Goal: Navigation & Orientation: Understand site structure

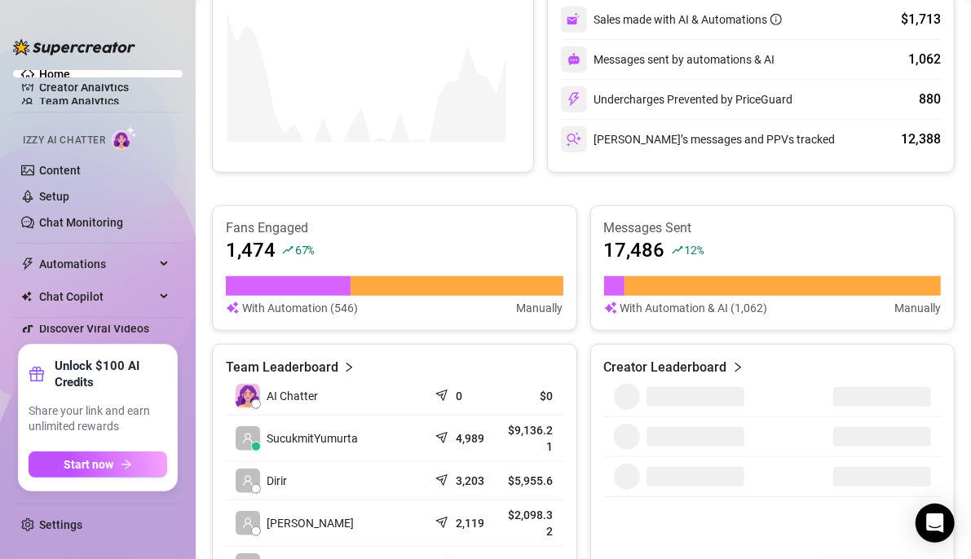
scroll to position [571, 0]
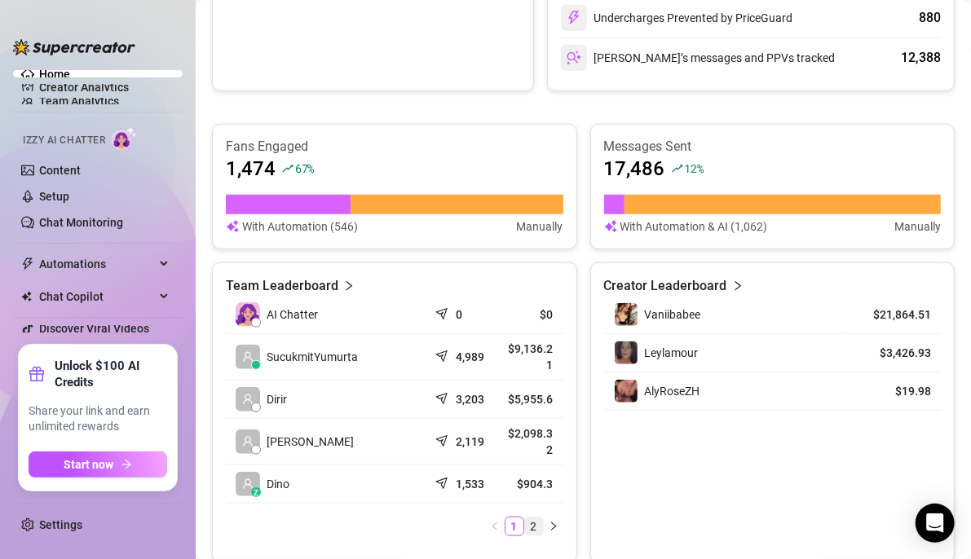
click at [526, 519] on link "2" at bounding box center [534, 527] width 18 height 18
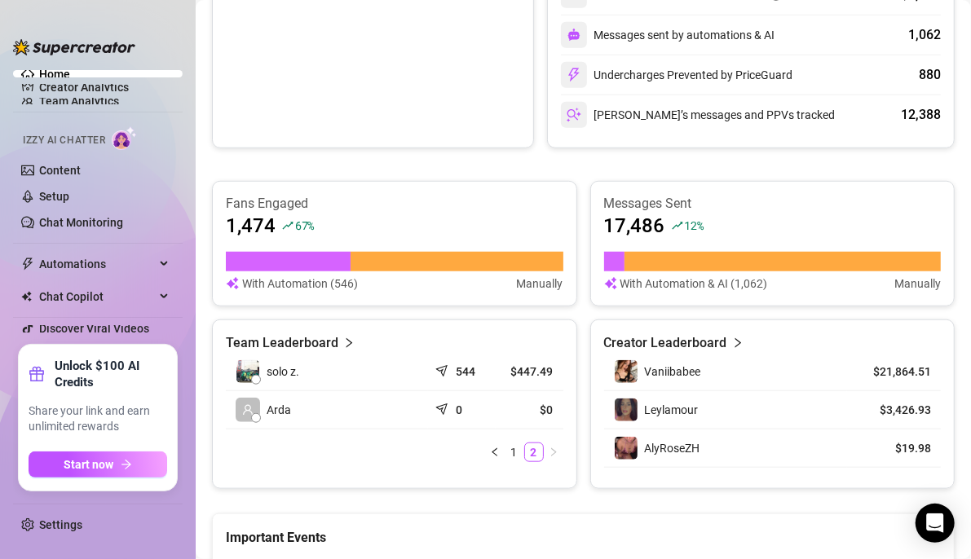
scroll to position [489, 0]
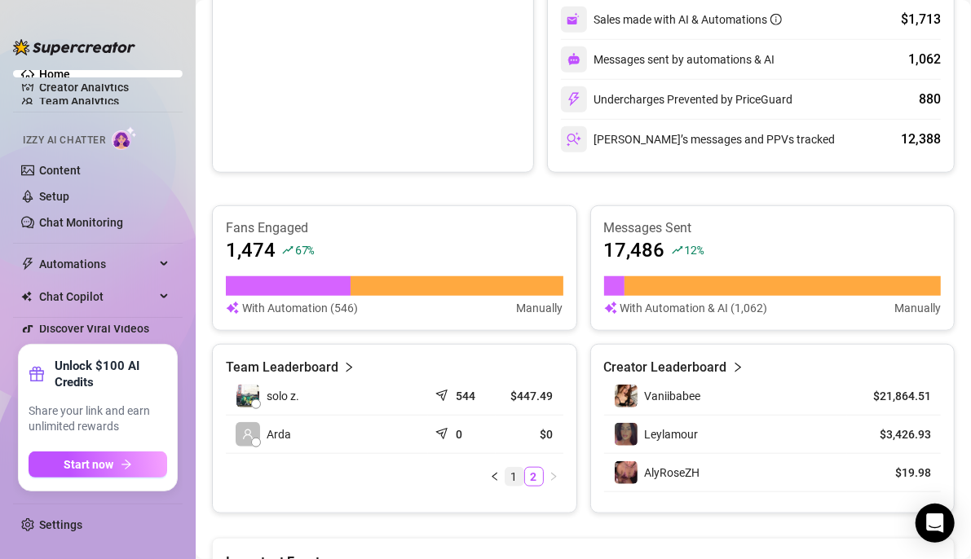
click at [508, 470] on link "1" at bounding box center [515, 477] width 18 height 18
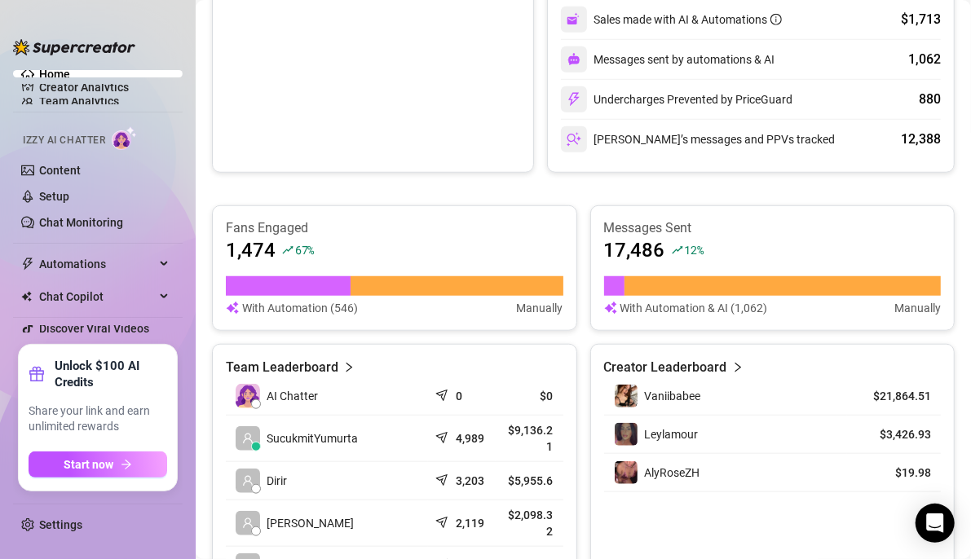
scroll to position [652, 0]
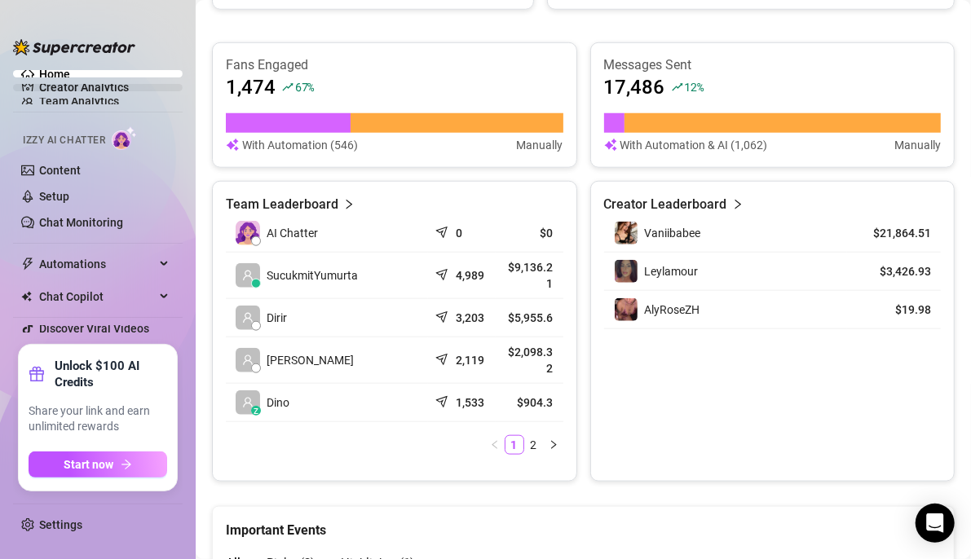
click at [104, 90] on link "Creator Analytics" at bounding box center [104, 87] width 130 height 26
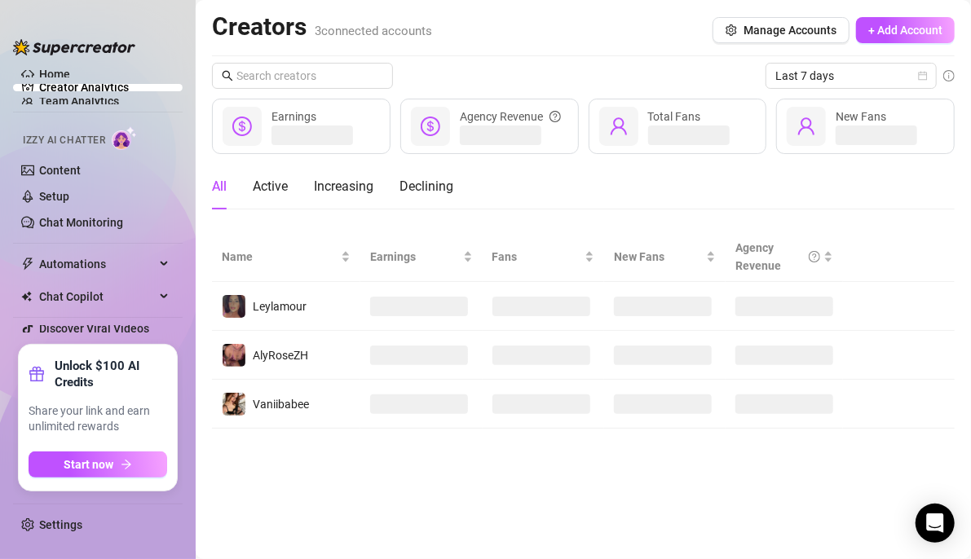
click at [65, 69] on ul "Home Creator Analytics Team Analytics Izzy AI Chatter Content Setup Chat Monito…" at bounding box center [98, 201] width 170 height 275
click at [55, 74] on link "Home" at bounding box center [54, 74] width 31 height 13
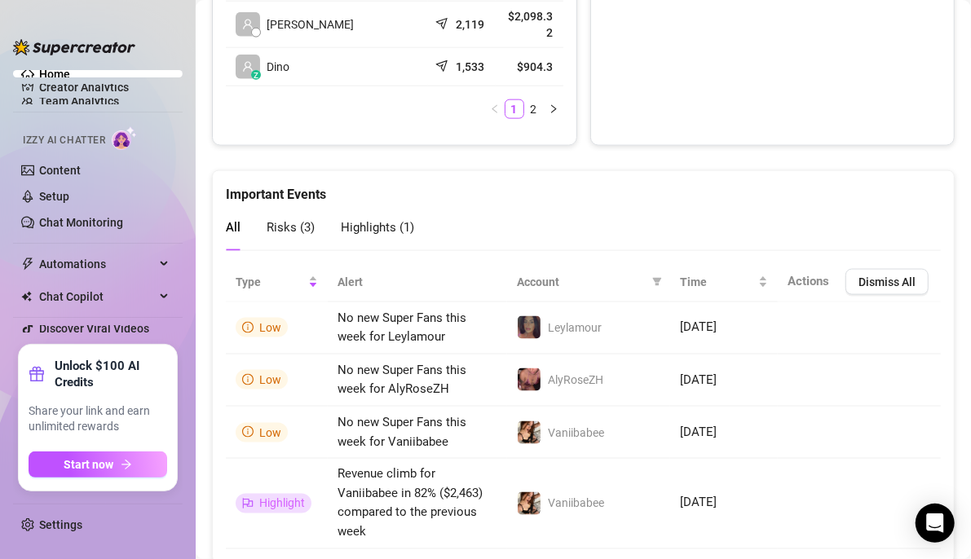
scroll to position [1035, 0]
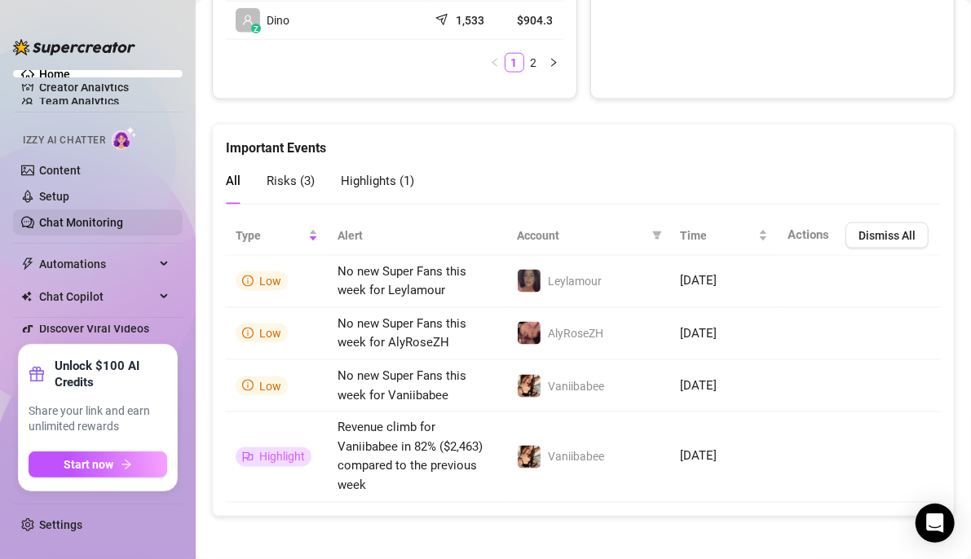
click at [90, 228] on link "Chat Monitoring" at bounding box center [81, 222] width 84 height 13
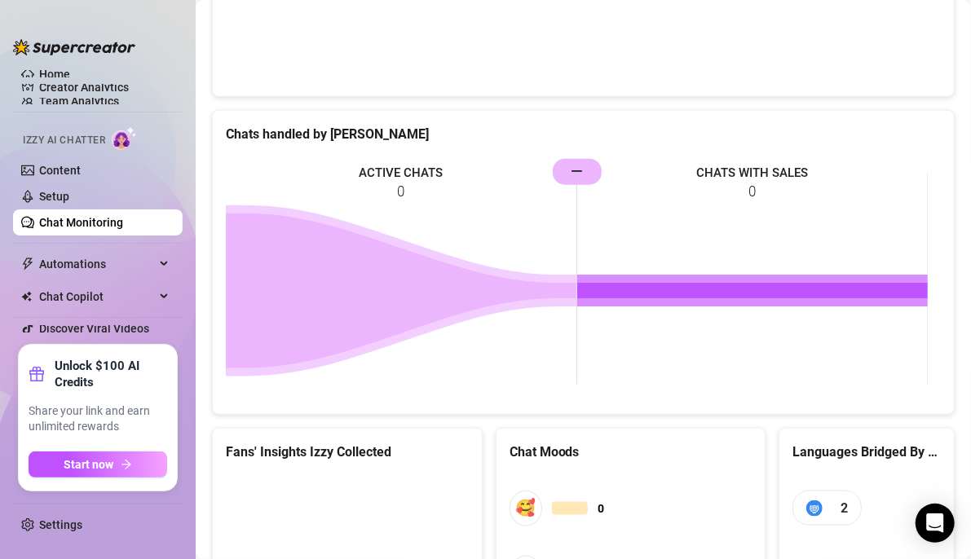
scroll to position [901, 0]
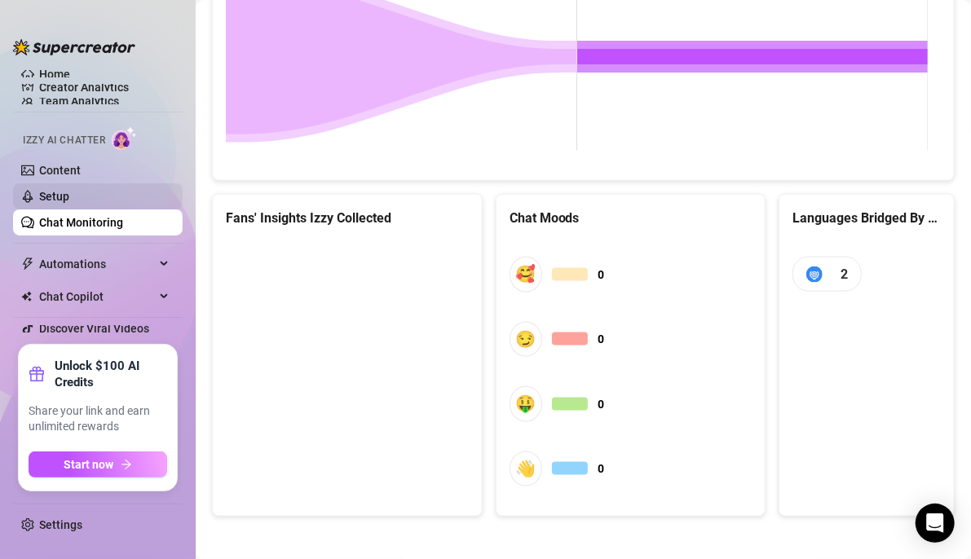
click at [52, 192] on link "Setup" at bounding box center [54, 196] width 30 height 13
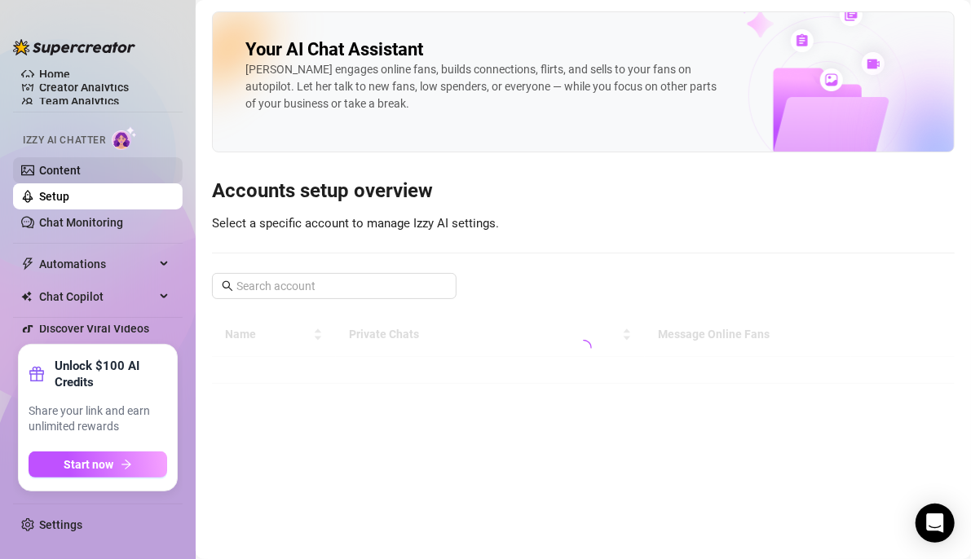
click at [71, 164] on link "Content" at bounding box center [60, 170] width 42 height 13
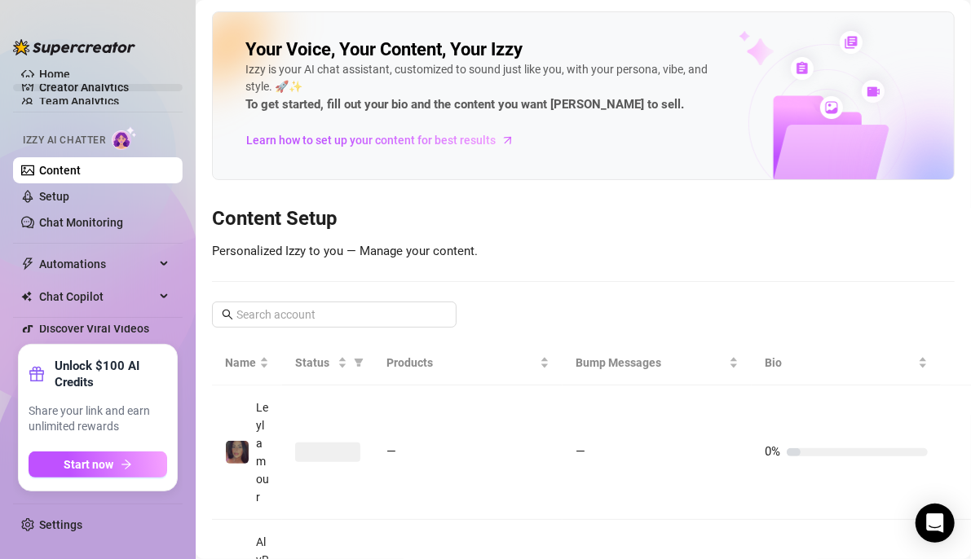
click at [73, 88] on link "Creator Analytics" at bounding box center [104, 87] width 130 height 26
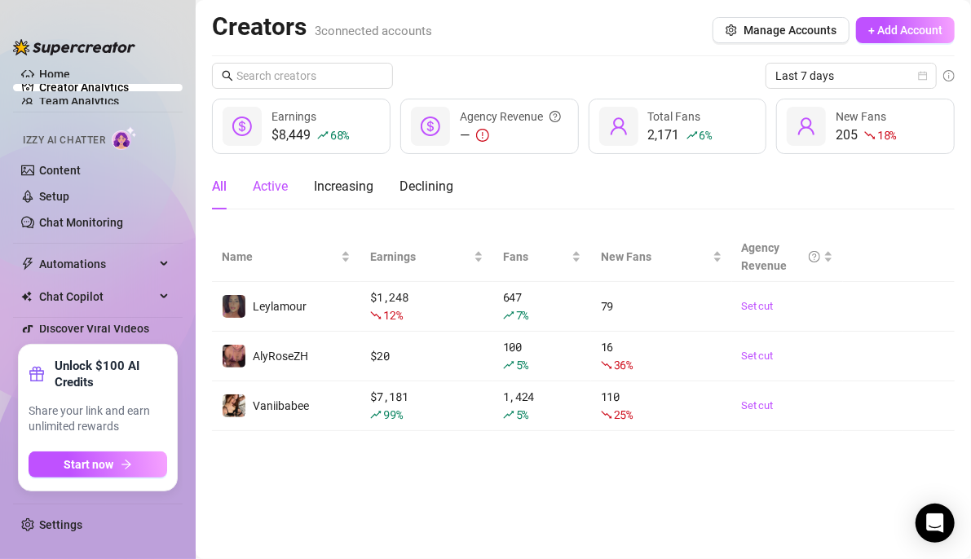
click at [280, 192] on div "Active" at bounding box center [270, 187] width 35 height 20
click at [351, 195] on div "Increasing" at bounding box center [344, 187] width 60 height 20
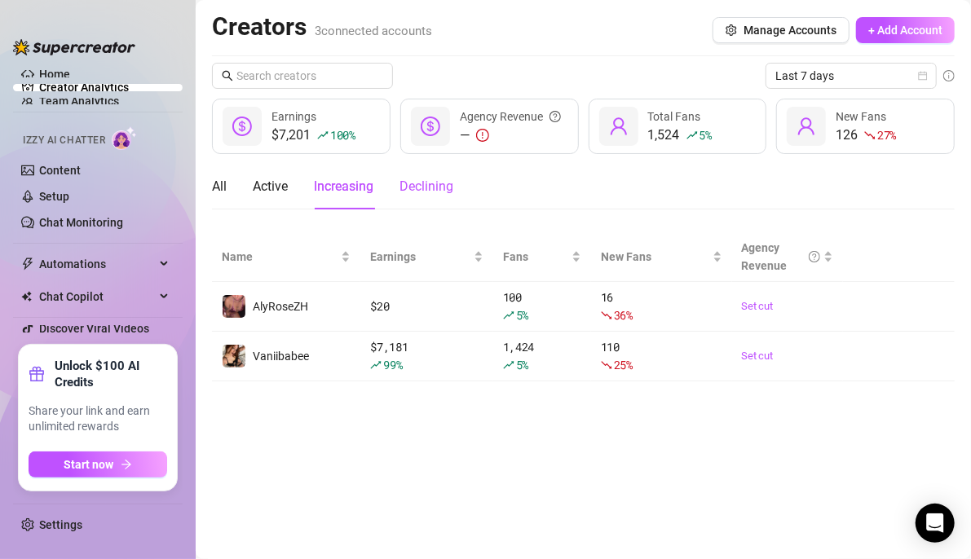
click at [431, 181] on div "Declining" at bounding box center [427, 187] width 54 height 20
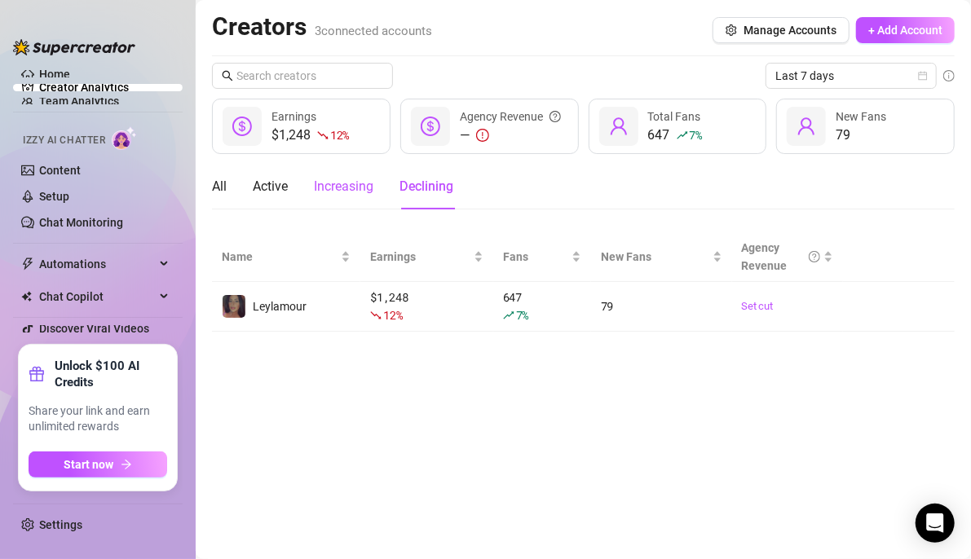
click at [351, 193] on div "Increasing" at bounding box center [344, 187] width 60 height 20
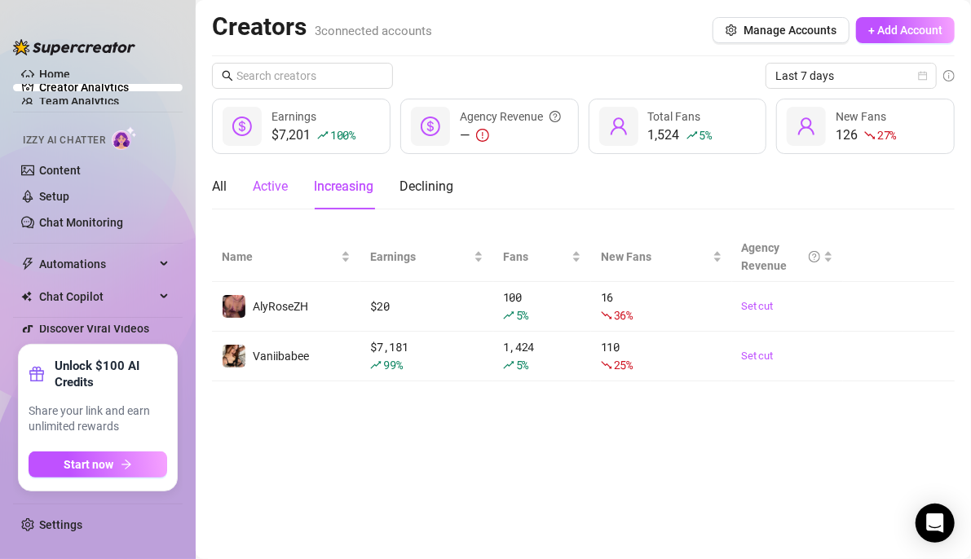
click at [281, 191] on div "Active" at bounding box center [270, 187] width 35 height 20
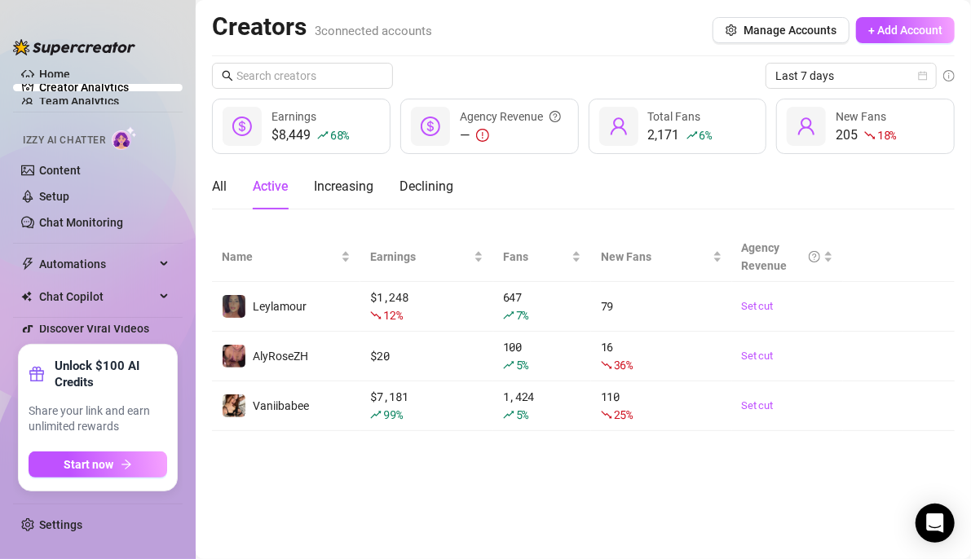
click at [241, 173] on div "All Active Increasing Declining" at bounding box center [332, 187] width 241 height 46
click at [232, 178] on div "All Active Increasing Declining" at bounding box center [332, 187] width 241 height 46
click at [226, 183] on div "All" at bounding box center [219, 187] width 15 height 20
click at [66, 177] on link "Content" at bounding box center [60, 170] width 42 height 13
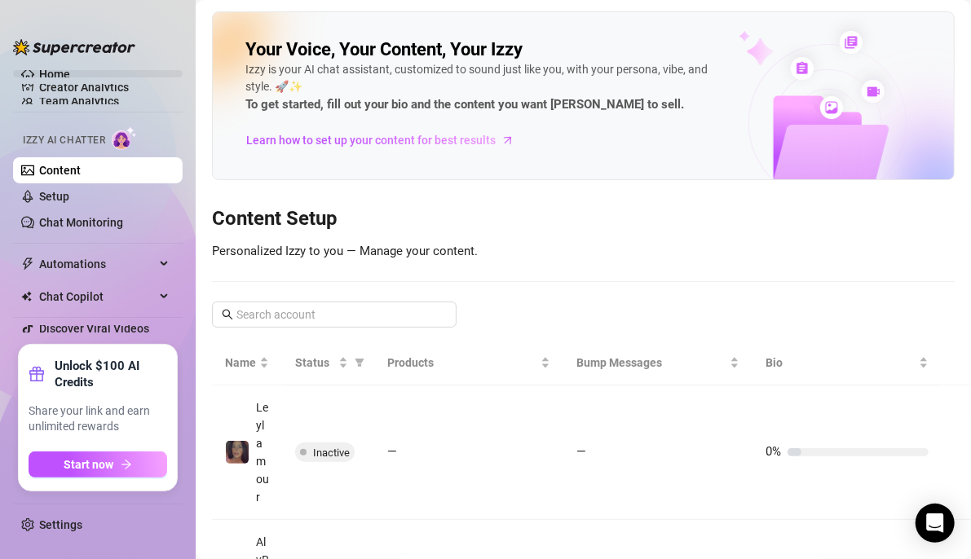
click at [66, 75] on link "Home" at bounding box center [54, 74] width 31 height 13
